Goal: Find contact information: Find contact information

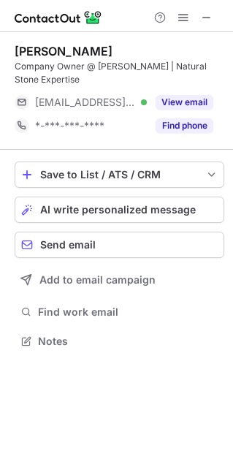
scroll to position [331, 233]
click at [213, 23] on span at bounding box center [207, 18] width 12 height 12
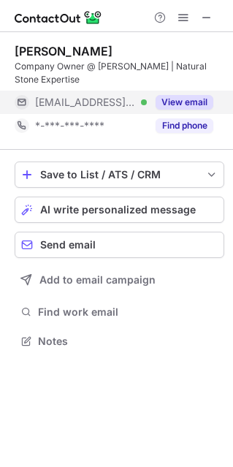
click at [176, 98] on button "View email" at bounding box center [185, 102] width 58 height 15
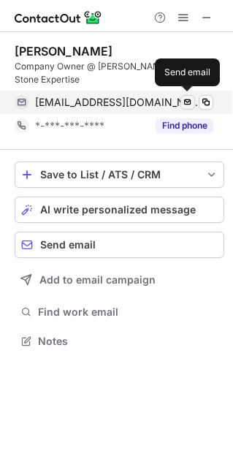
click at [184, 102] on span at bounding box center [188, 103] width 12 height 12
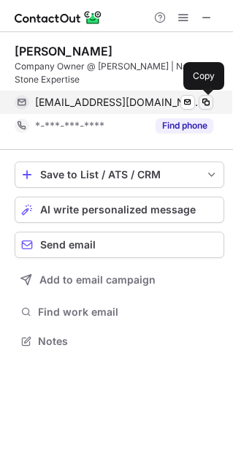
click at [203, 102] on span at bounding box center [206, 103] width 12 height 12
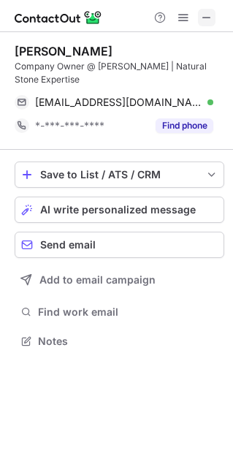
click at [200, 16] on button at bounding box center [207, 18] width 18 height 18
